Goal: Task Accomplishment & Management: Use online tool/utility

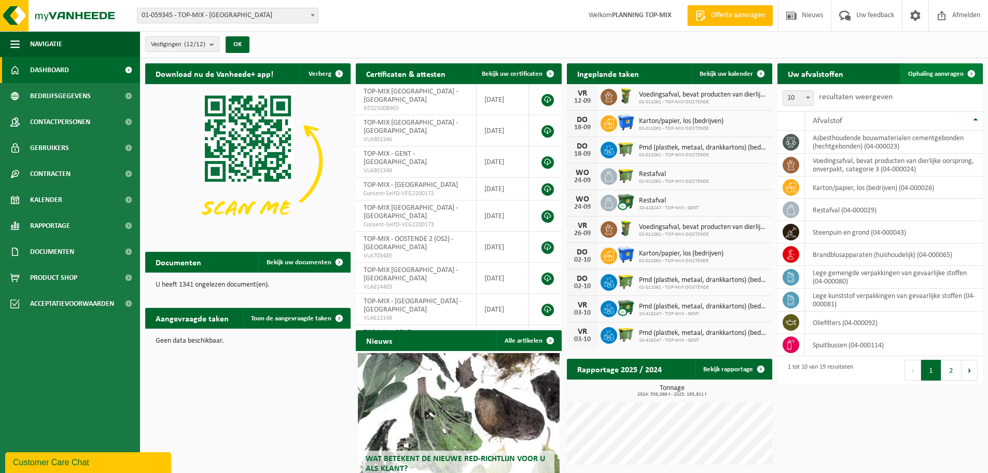
click at [943, 72] on span "Ophaling aanvragen" at bounding box center [936, 74] width 56 height 7
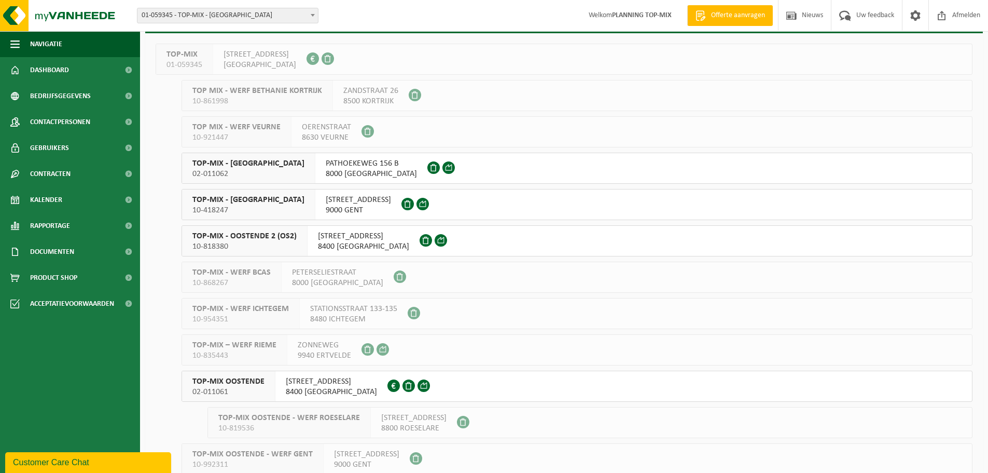
scroll to position [101, 0]
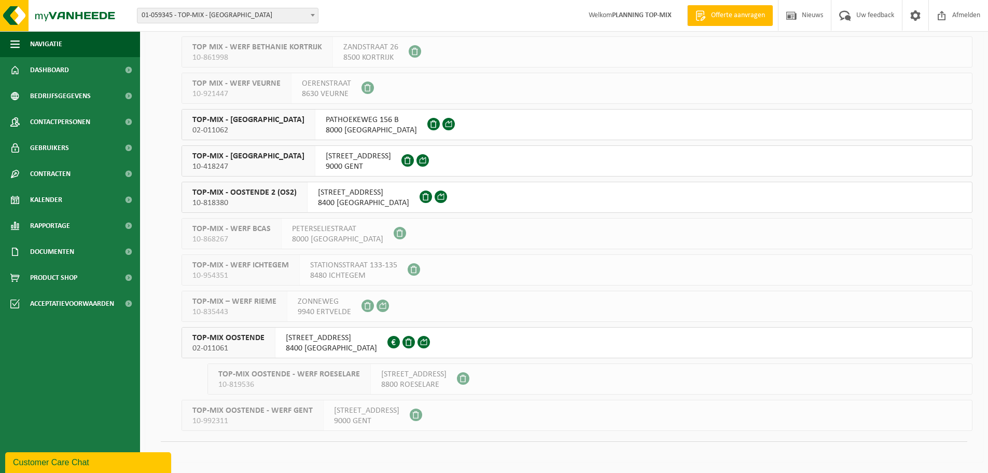
click at [257, 347] on span "02-011061" at bounding box center [228, 348] width 72 height 10
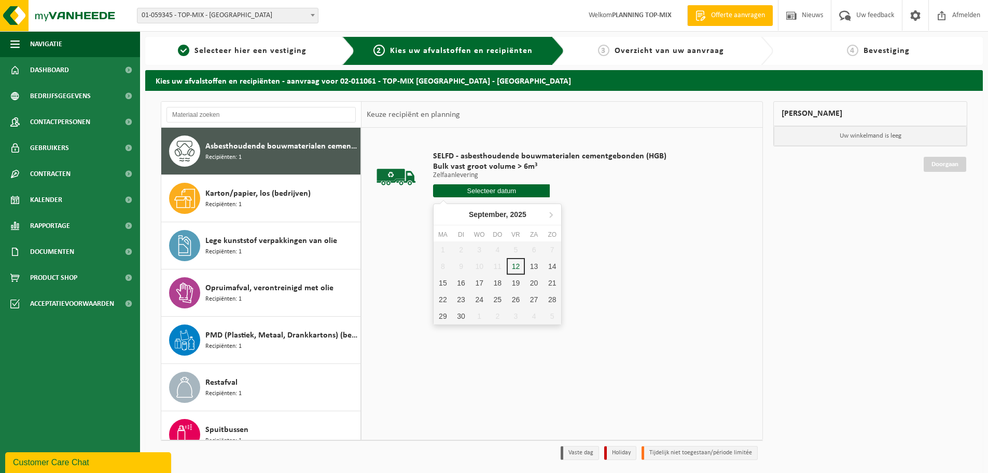
click at [479, 193] on input "text" at bounding box center [491, 190] width 117 height 13
click at [450, 285] on div "15" at bounding box center [443, 282] width 18 height 17
type input "Van 2025-09-15"
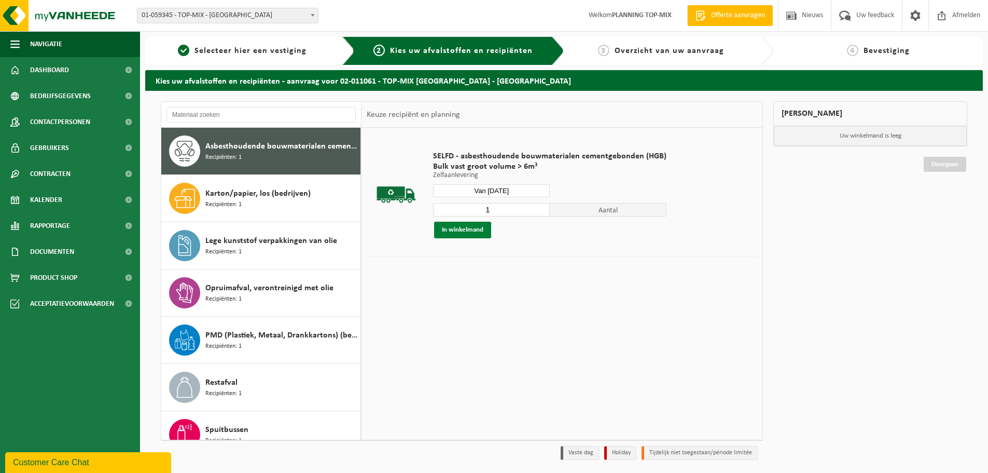
click at [462, 227] on button "In winkelmand" at bounding box center [462, 230] width 57 height 17
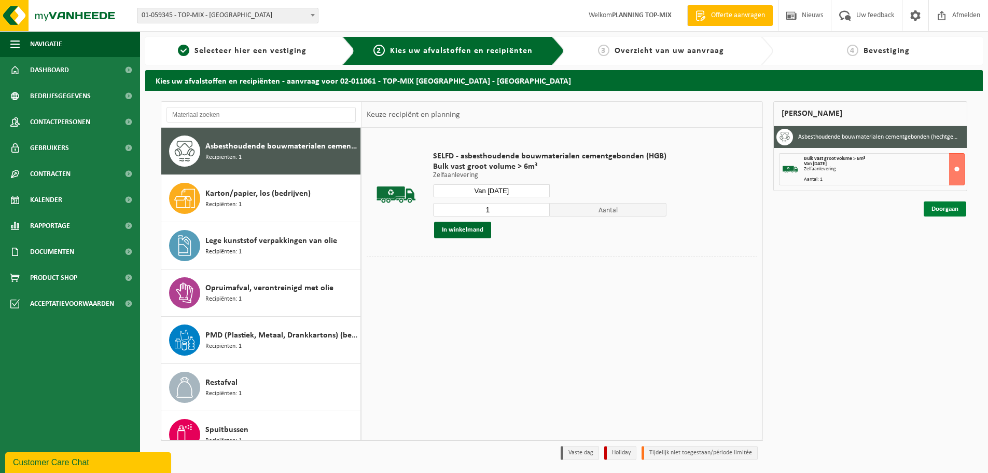
click at [924, 210] on link "Doorgaan" at bounding box center [945, 208] width 43 height 15
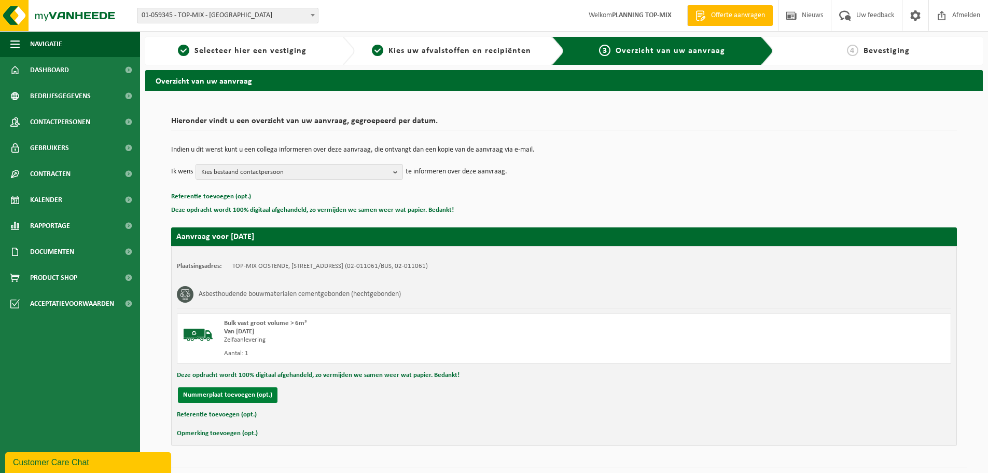
click at [253, 396] on button "Nummerplaat toevoegen (opt.)" at bounding box center [228, 395] width 100 height 16
click at [253, 395] on input "text" at bounding box center [340, 395] width 233 height 16
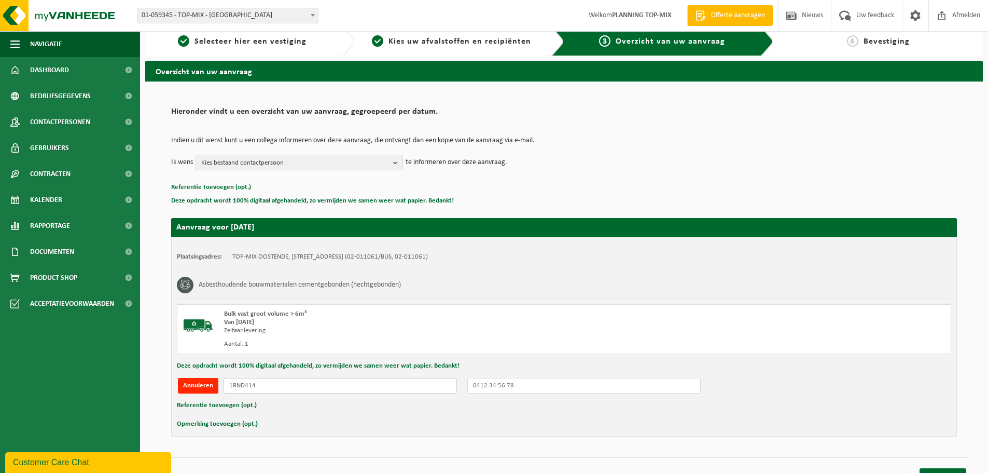
scroll to position [25, 0]
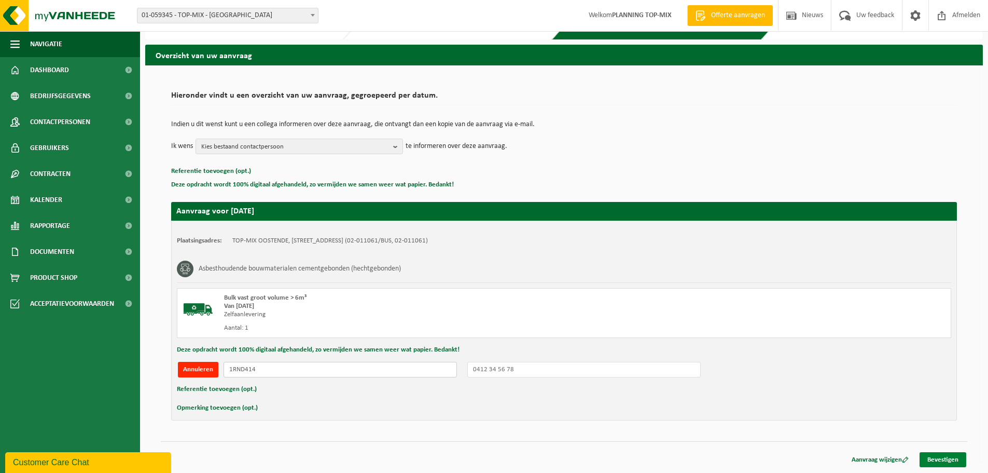
type input "1RND414"
click at [946, 456] on link "Bevestigen" at bounding box center [943, 459] width 47 height 15
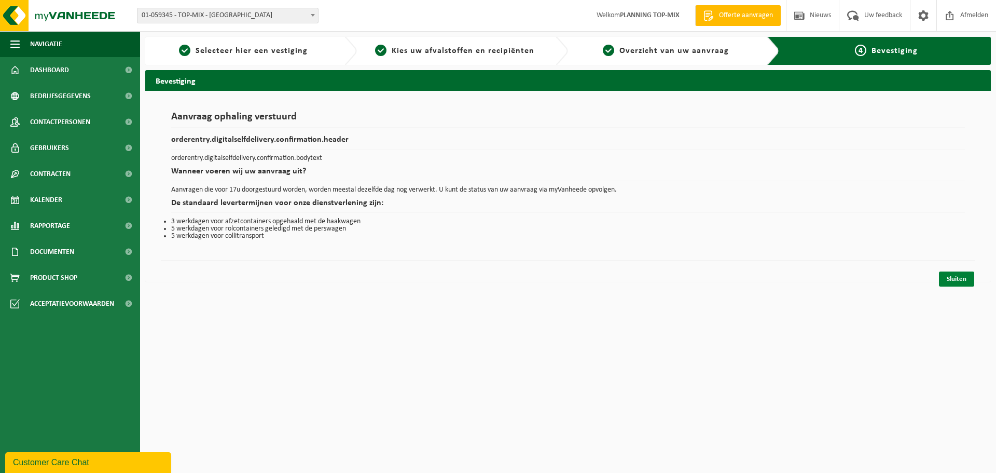
click at [948, 275] on link "Sluiten" at bounding box center [956, 278] width 35 height 15
